Goal: Task Accomplishment & Management: Use online tool/utility

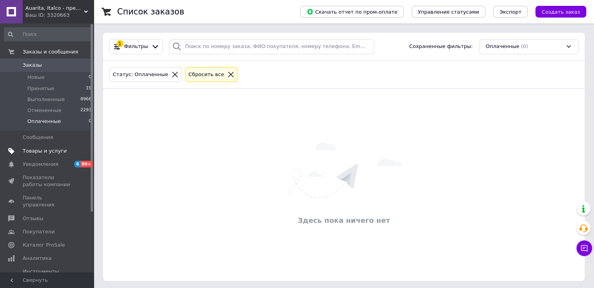
click at [47, 155] on link "Товары и услуги" at bounding box center [48, 150] width 96 height 13
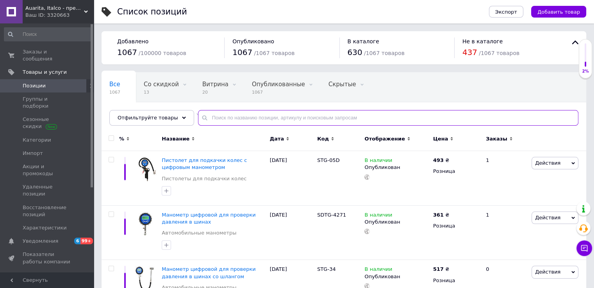
click at [252, 117] on input "text" at bounding box center [388, 118] width 380 height 16
drag, startPoint x: 252, startPoint y: 117, endPoint x: 256, endPoint y: 119, distance: 4.8
paste input "NS-H-970-2.0"
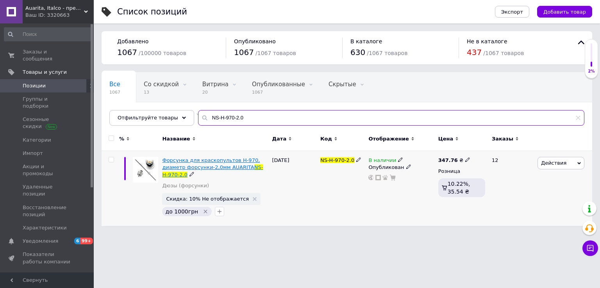
type input "NS-H-970-2.0"
click at [225, 162] on span "Форсунка для краскопультов H-970, диаметр форсунки-2,0мм AUARITA" at bounding box center [211, 163] width 98 height 13
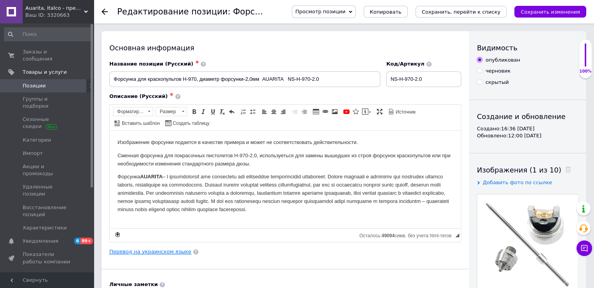
click at [151, 251] on link "Перевод на украинском языке" at bounding box center [150, 252] width 82 height 6
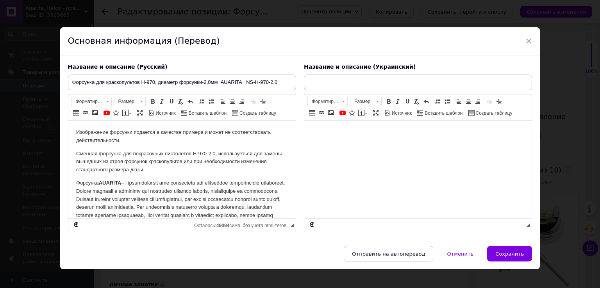
type input "Форсунка для краскопультов H-970, диаметр форсунки-2,0мм AUARITA NS-H-970-2.0"
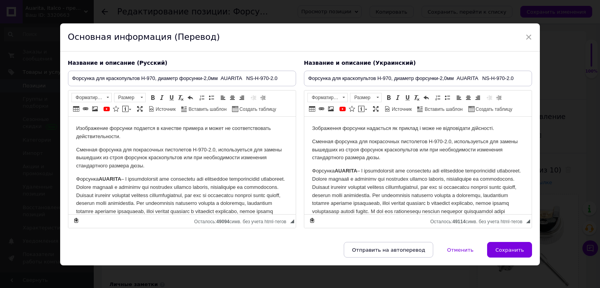
scroll to position [8, 0]
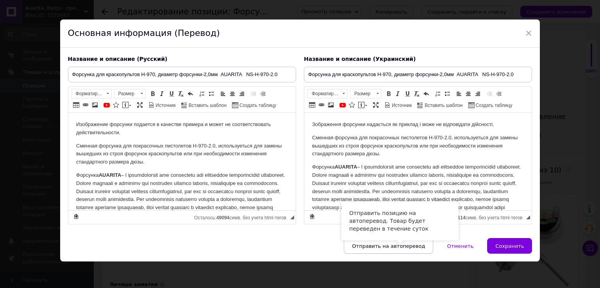
click at [406, 246] on span "Отправить на автоперевод" at bounding box center [388, 246] width 73 height 6
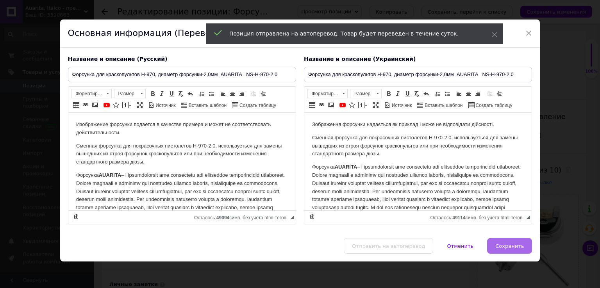
click at [509, 246] on span "Сохранить" at bounding box center [509, 246] width 28 height 6
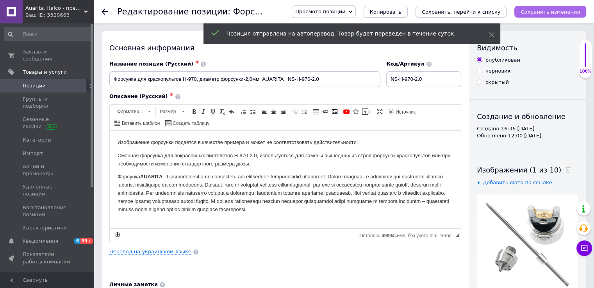
click at [548, 11] on icon "Сохранить изменения" at bounding box center [549, 12] width 59 height 6
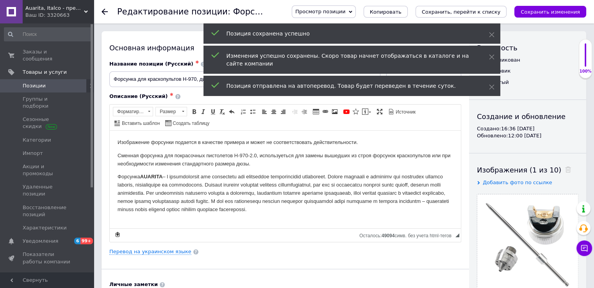
click at [104, 13] on use at bounding box center [104, 12] width 6 height 6
